Goal: Information Seeking & Learning: Learn about a topic

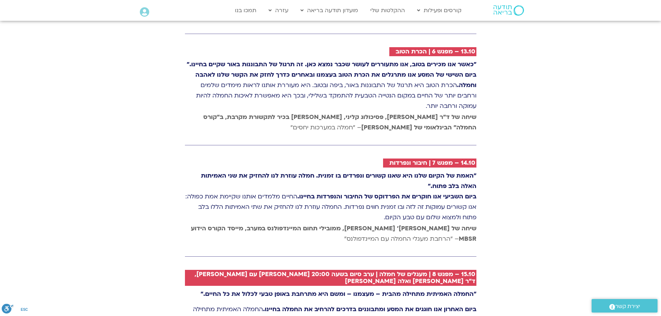
scroll to position [1700, 0]
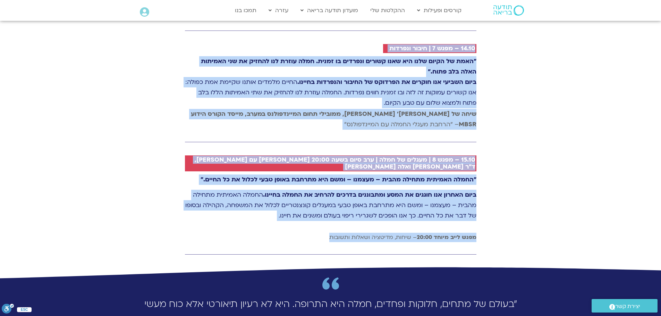
drag, startPoint x: 356, startPoint y: 135, endPoint x: 278, endPoint y: 221, distance: 116.4
copy b "loremi dolo 2.06 - sit 5 | amet conse "adip elitsed doeius tempo incidi utl etd…"
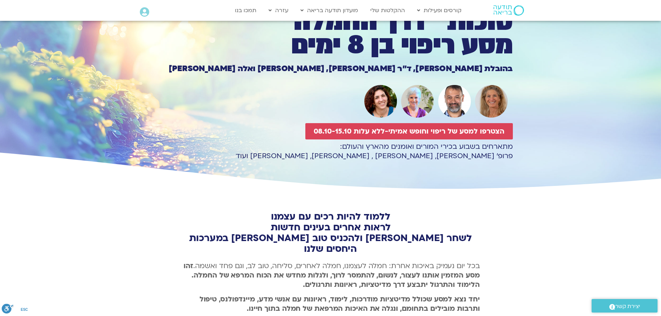
scroll to position [0, 0]
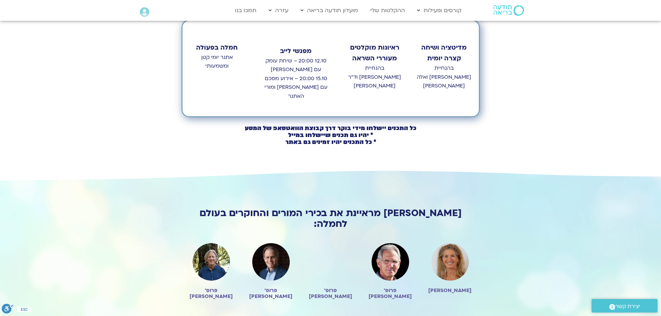
scroll to position [208, 0]
